Goal: Information Seeking & Learning: Learn about a topic

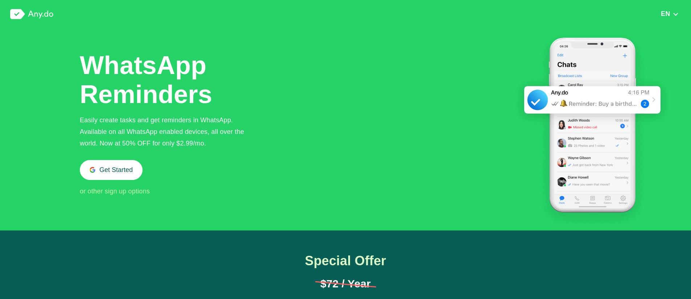
click at [158, 124] on div "Easily create tasks and get reminders in WhatsApp. Available on all WhatsApp en…" at bounding box center [168, 131] width 176 height 35
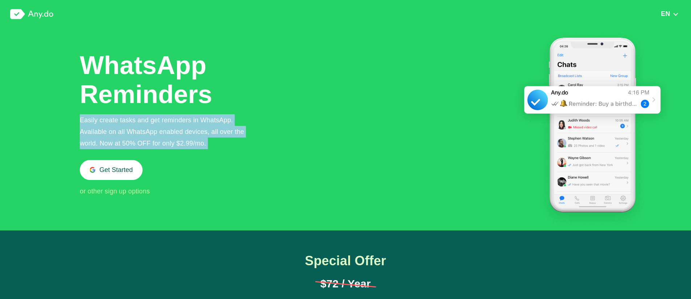
click at [158, 124] on div "Easily create tasks and get reminders in WhatsApp. Available on all WhatsApp en…" at bounding box center [168, 131] width 176 height 35
click at [200, 133] on div "Easily create tasks and get reminders in WhatsApp. Available on all WhatsApp en…" at bounding box center [168, 131] width 176 height 35
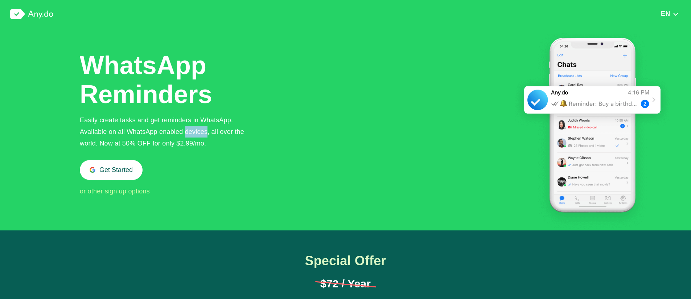
click at [200, 133] on div "Easily create tasks and get reminders in WhatsApp. Available on all WhatsApp en…" at bounding box center [168, 131] width 176 height 35
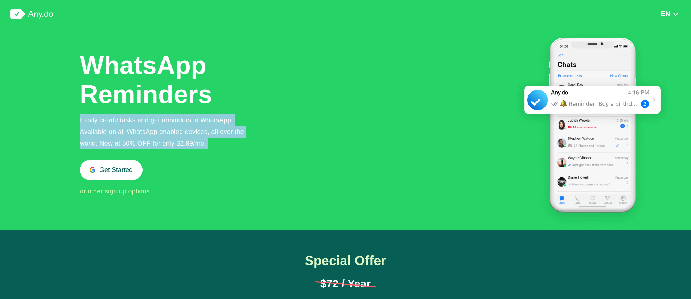
click at [200, 133] on div "Easily create tasks and get reminders in WhatsApp. Available on all WhatsApp en…" at bounding box center [168, 131] width 176 height 35
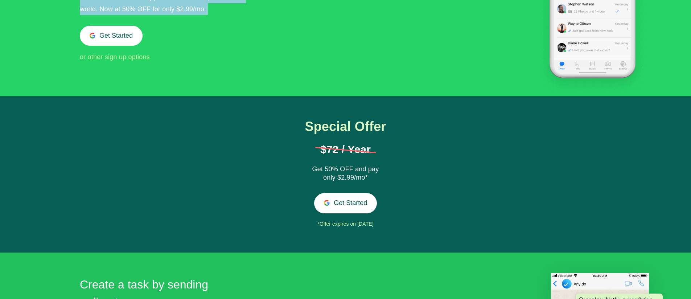
scroll to position [156, 0]
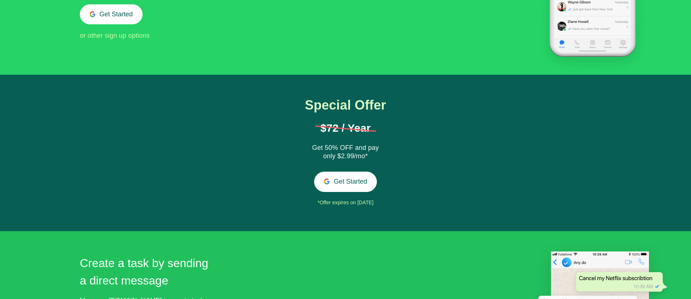
click at [328, 152] on div "Get 50% OFF and pay only $2.99/mo*" at bounding box center [345, 152] width 73 height 17
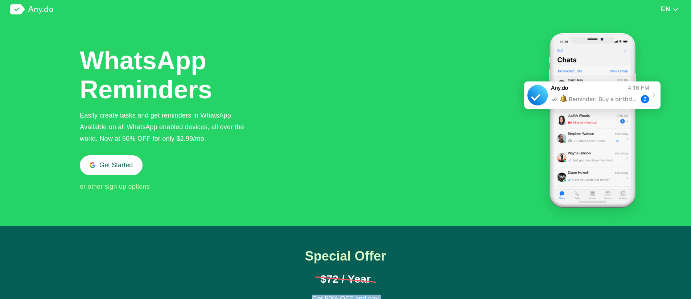
scroll to position [0, 0]
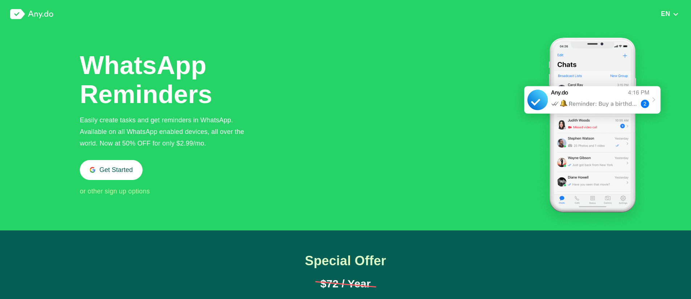
click at [189, 122] on div "Easily create tasks and get reminders in WhatsApp. Available on all WhatsApp en…" at bounding box center [168, 131] width 176 height 35
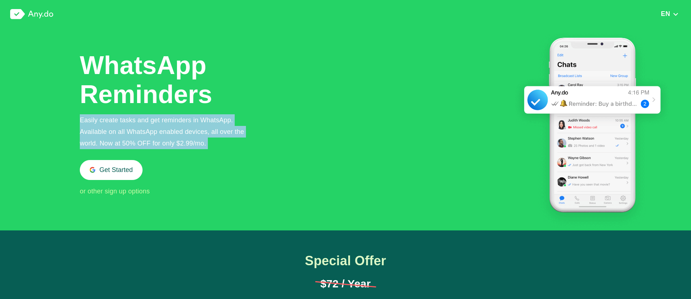
click at [189, 122] on div "Easily create tasks and get reminders in WhatsApp. Available on all WhatsApp en…" at bounding box center [168, 131] width 176 height 35
click at [226, 136] on div "Easily create tasks and get reminders in WhatsApp. Available on all WhatsApp en…" at bounding box center [168, 131] width 176 height 35
drag, startPoint x: 212, startPoint y: 141, endPoint x: 100, endPoint y: 120, distance: 113.2
click at [100, 120] on div "Easily create tasks and get reminders in WhatsApp. Available on all WhatsApp en…" at bounding box center [168, 131] width 176 height 35
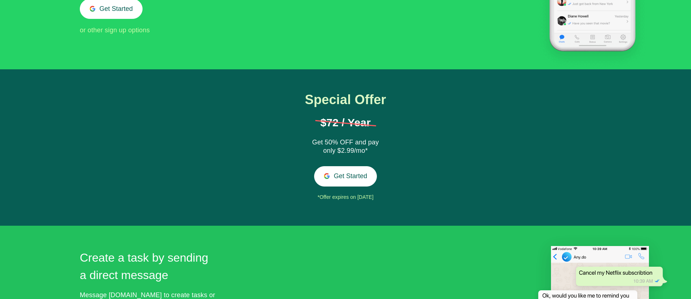
scroll to position [352, 0]
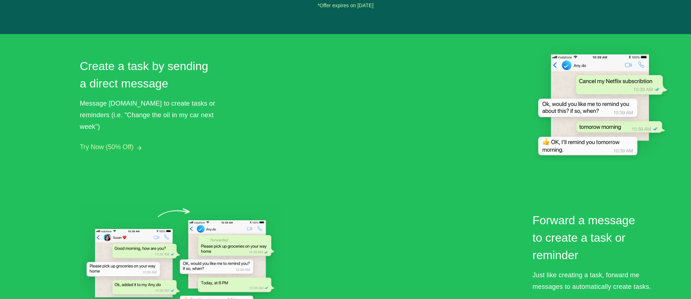
click at [164, 104] on div "Message [DOMAIN_NAME] to create tasks or reminders (i.e. "Change the oil in my …" at bounding box center [149, 115] width 138 height 35
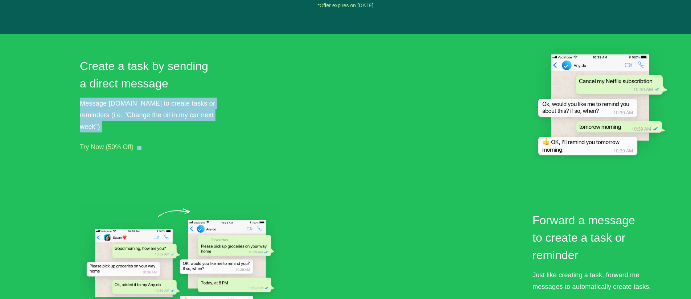
click at [164, 104] on div "Message [DOMAIN_NAME] to create tasks or reminders (i.e. "Change the oil in my …" at bounding box center [149, 115] width 138 height 35
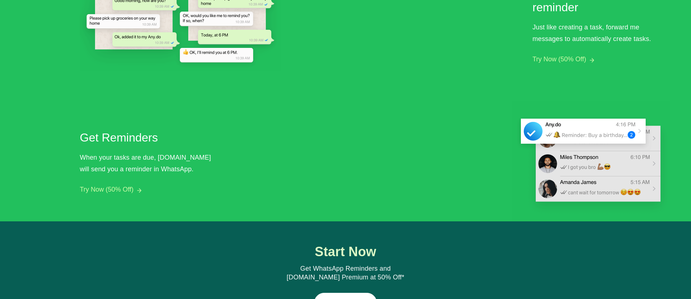
scroll to position [603, 0]
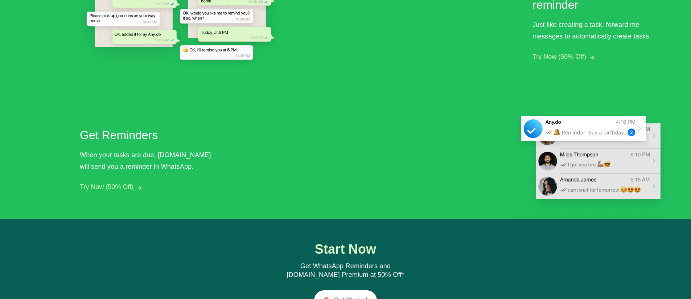
click at [161, 157] on div "When your tasks are due, [DOMAIN_NAME] will send you a reminder in WhatsApp." at bounding box center [149, 160] width 138 height 23
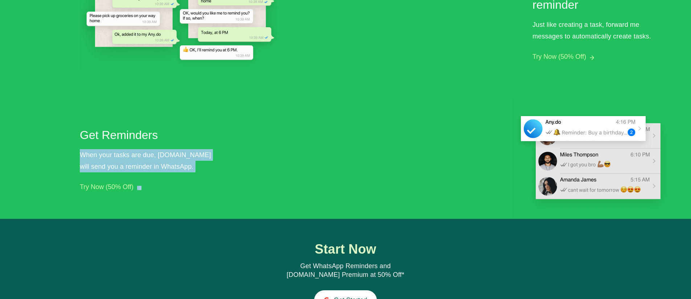
click at [161, 157] on div "When your tasks are due, [DOMAIN_NAME] will send you a reminder in WhatsApp." at bounding box center [149, 160] width 138 height 23
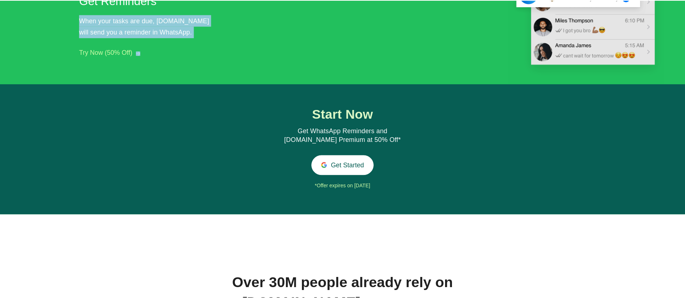
scroll to position [865, 0]
